Goal: Check status: Check status

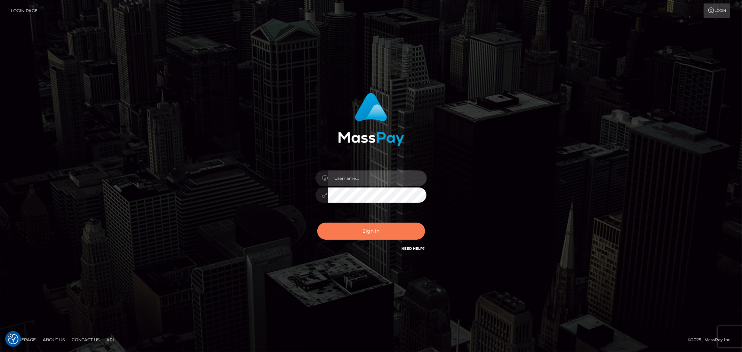
type input "Jessel.Silversocial"
click at [359, 232] on button "Sign in" at bounding box center [371, 231] width 108 height 17
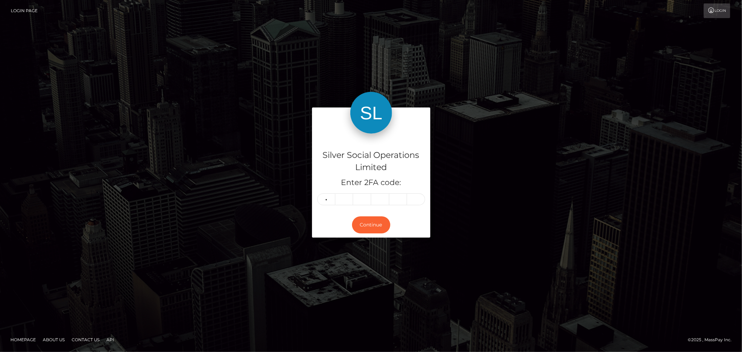
type input "9"
type input "8"
type input "4"
type input "3"
type input "1"
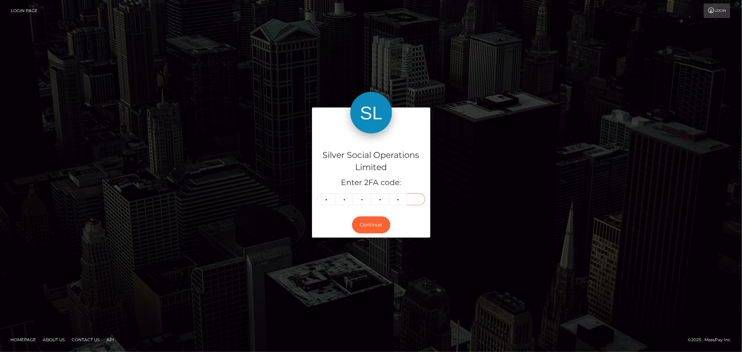
type input "1"
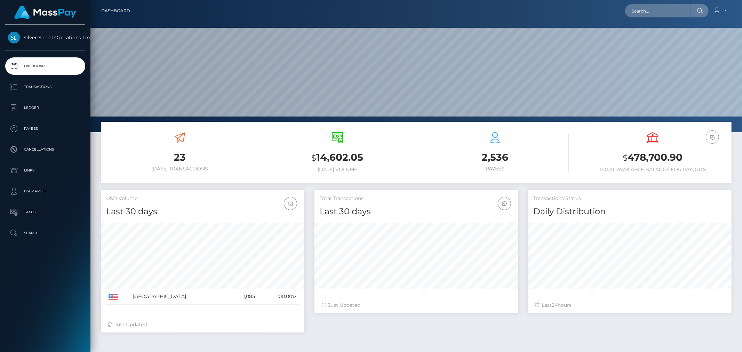
scroll to position [123, 203]
click at [659, 10] on input "text" at bounding box center [657, 10] width 65 height 13
paste input "297683800"
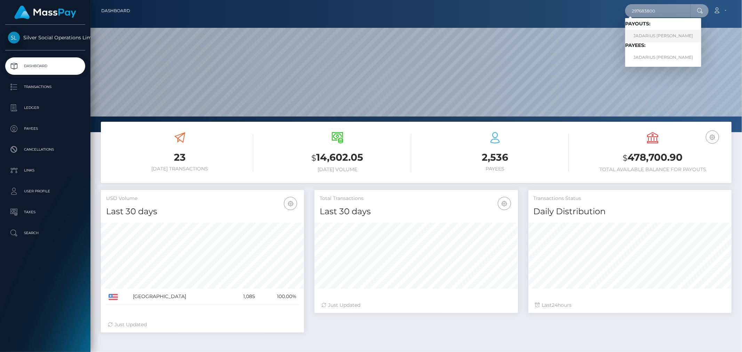
type input "297683800"
click at [652, 35] on link "JADARIUS LAMOND NELSON" at bounding box center [663, 36] width 76 height 13
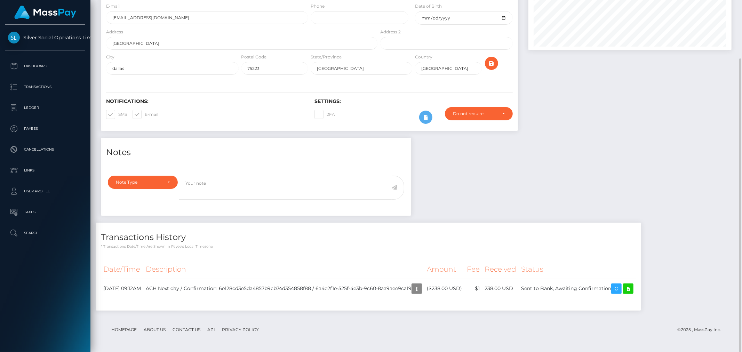
scroll to position [83, 203]
click at [582, 285] on td "Sent to Bank, Awaiting Confirmation" at bounding box center [577, 288] width 117 height 19
copy td "Sent to Bank, Awaiting Confirmation"
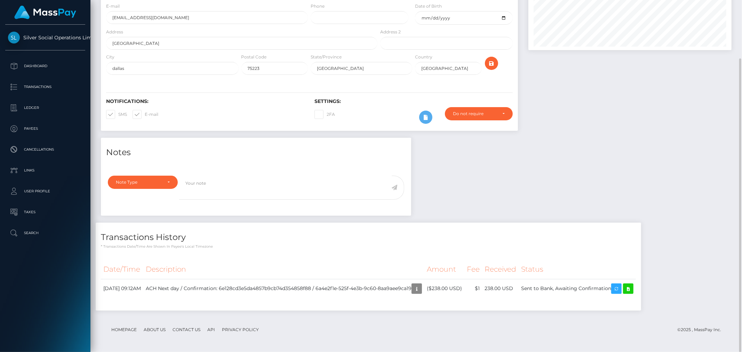
click at [588, 106] on div at bounding box center [630, 52] width 214 height 171
